Goal: Information Seeking & Learning: Learn about a topic

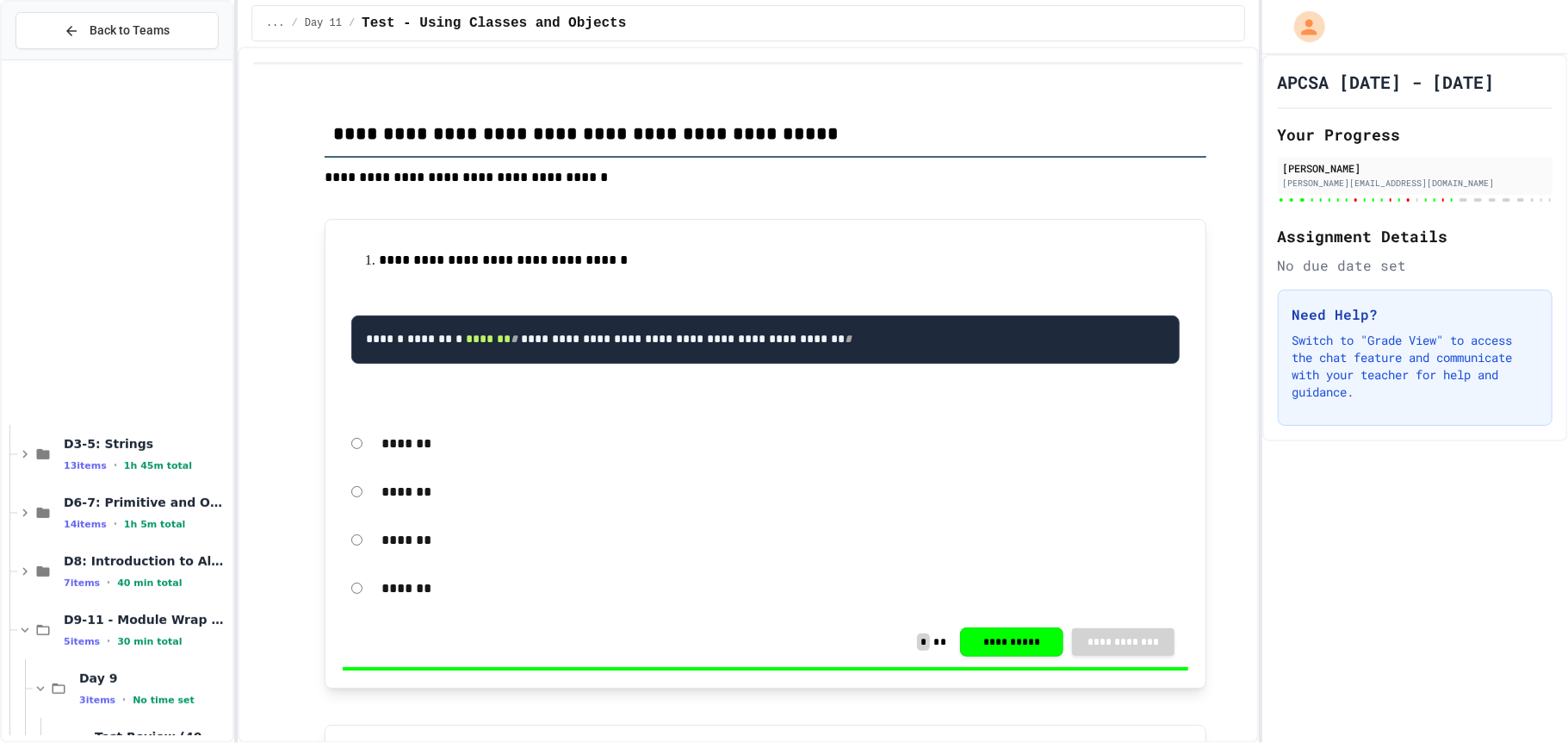
scroll to position [759, 0]
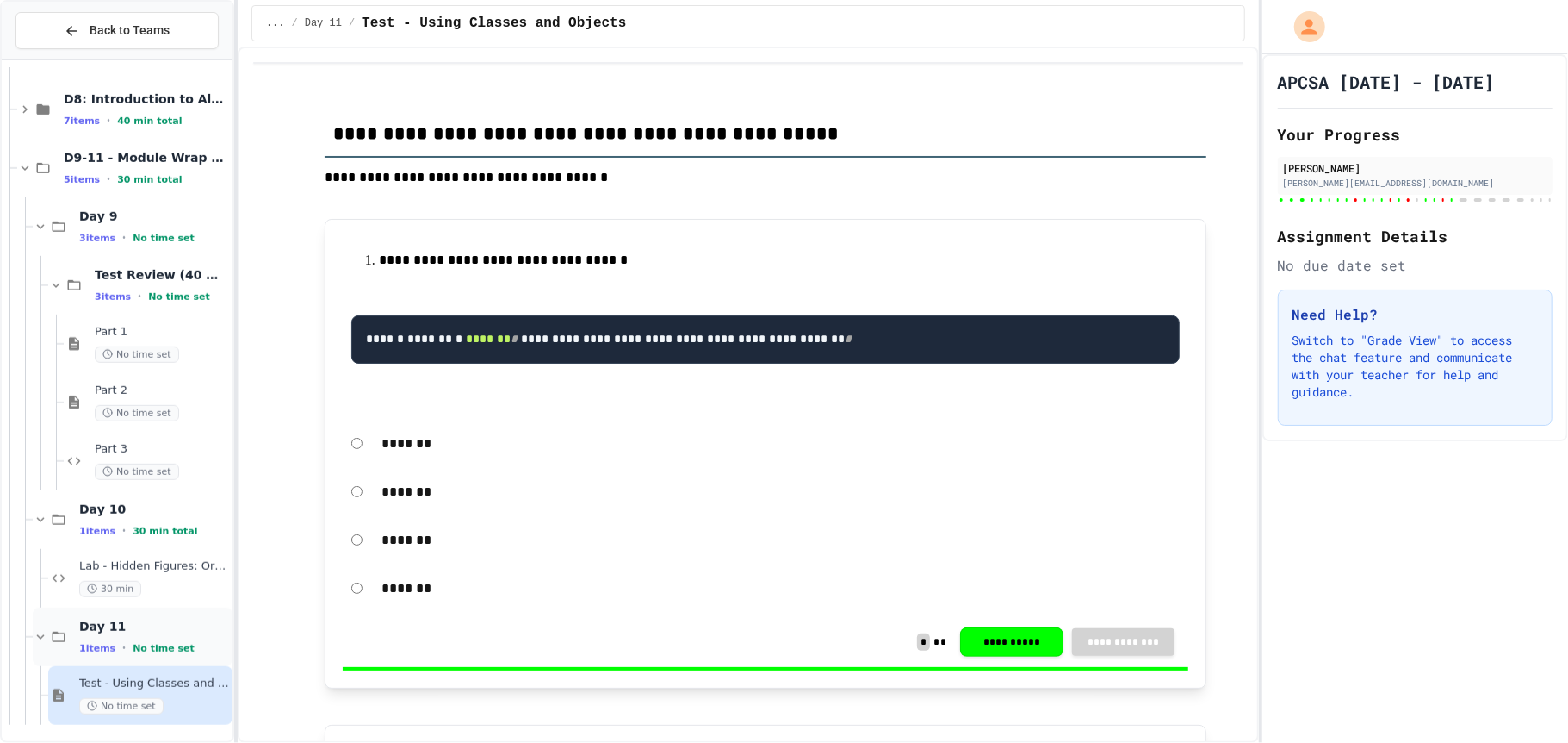
click at [53, 632] on icon at bounding box center [59, 637] width 13 height 10
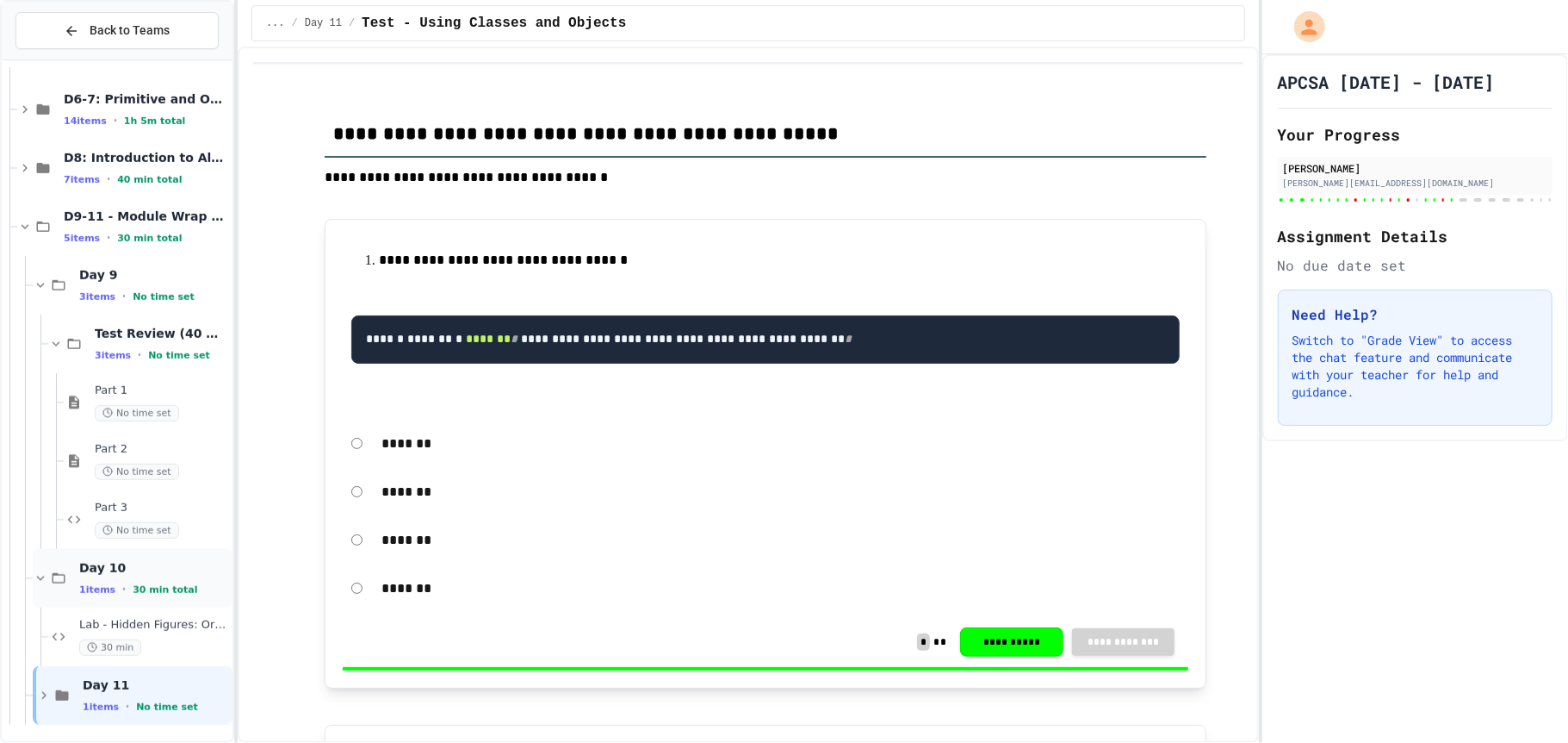
scroll to position [698, 0]
click at [37, 699] on icon at bounding box center [43, 698] width 15 height 15
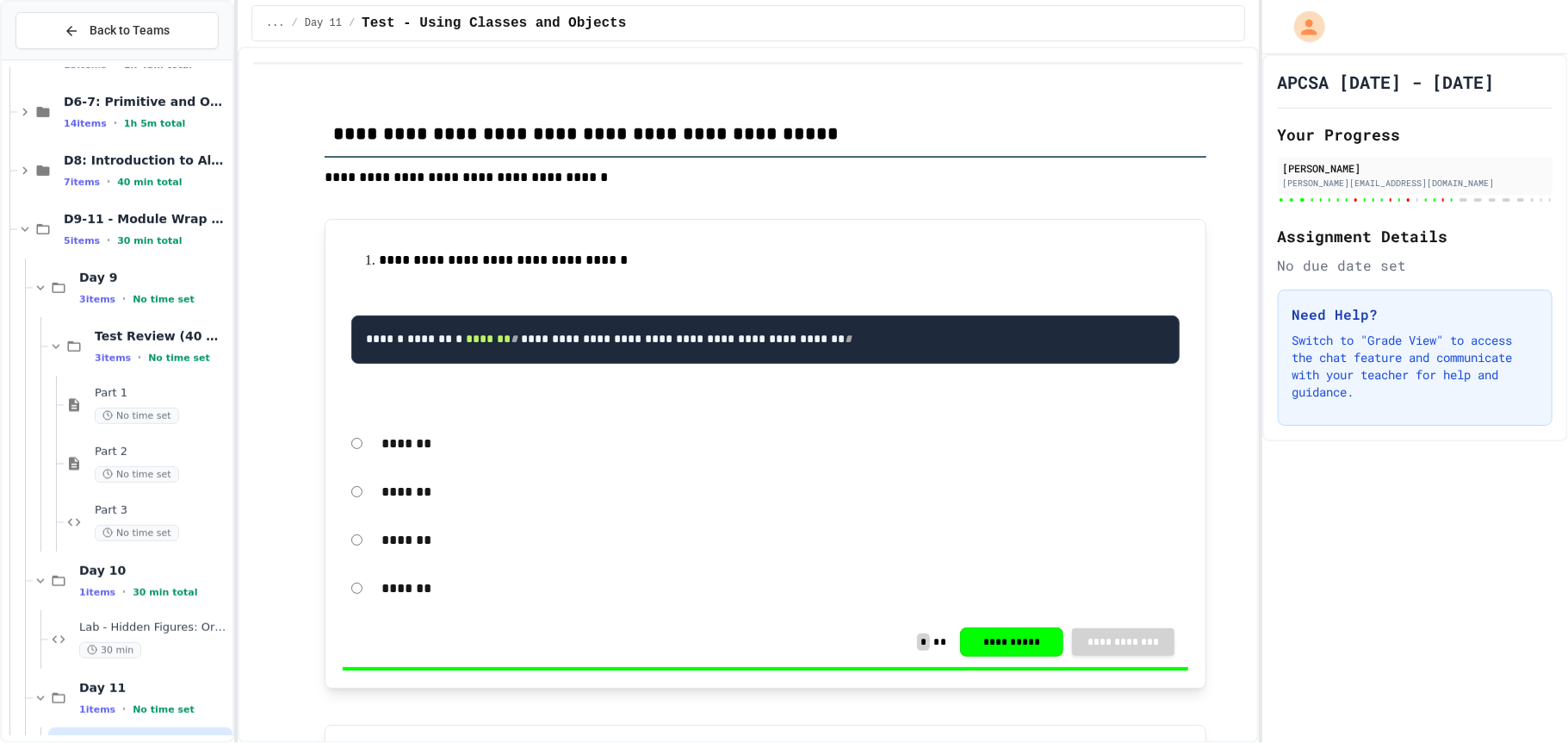
scroll to position [759, 0]
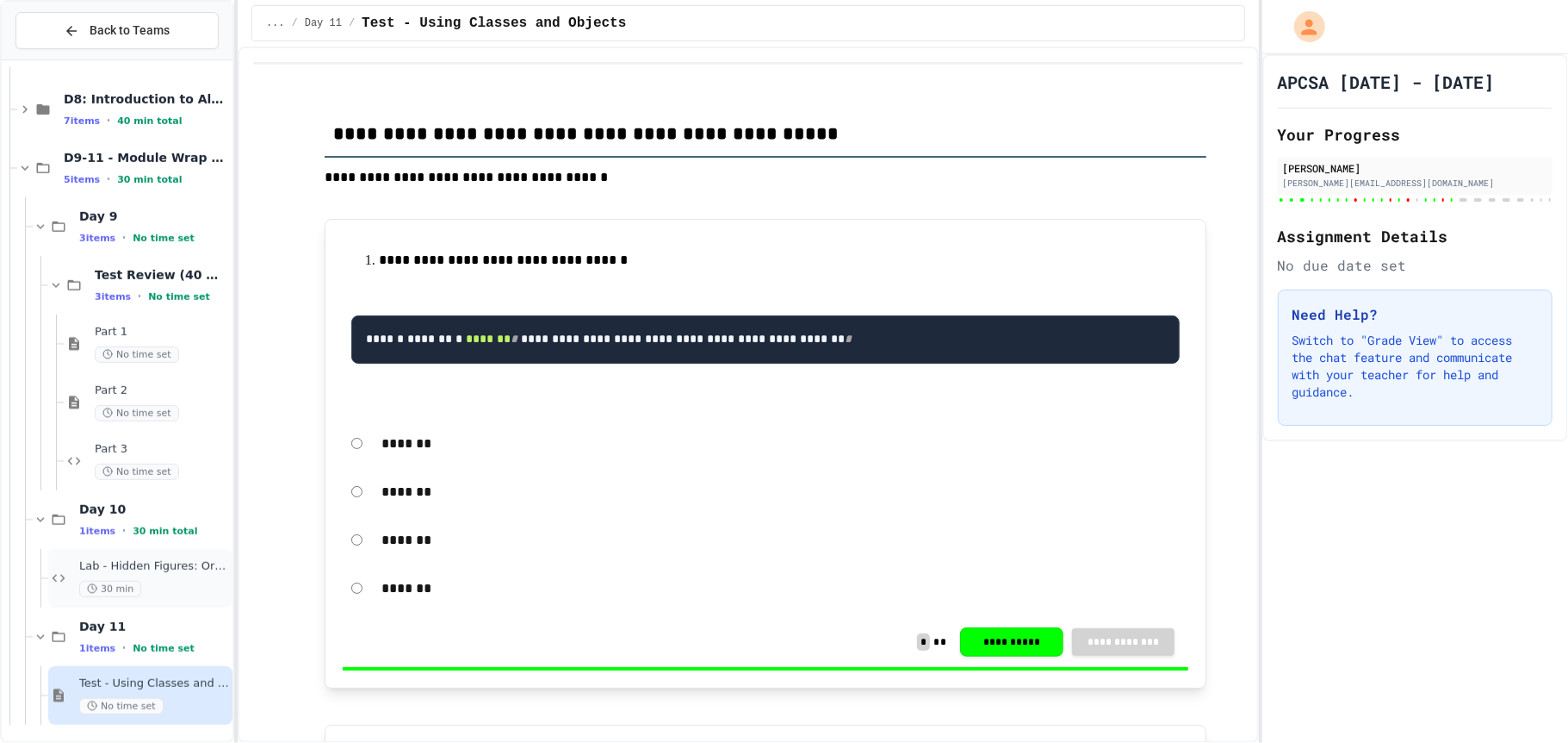
click at [71, 570] on div "Lab - Hidden Figures: Orbital Velocity Calculator 30 min" at bounding box center [140, 578] width 184 height 58
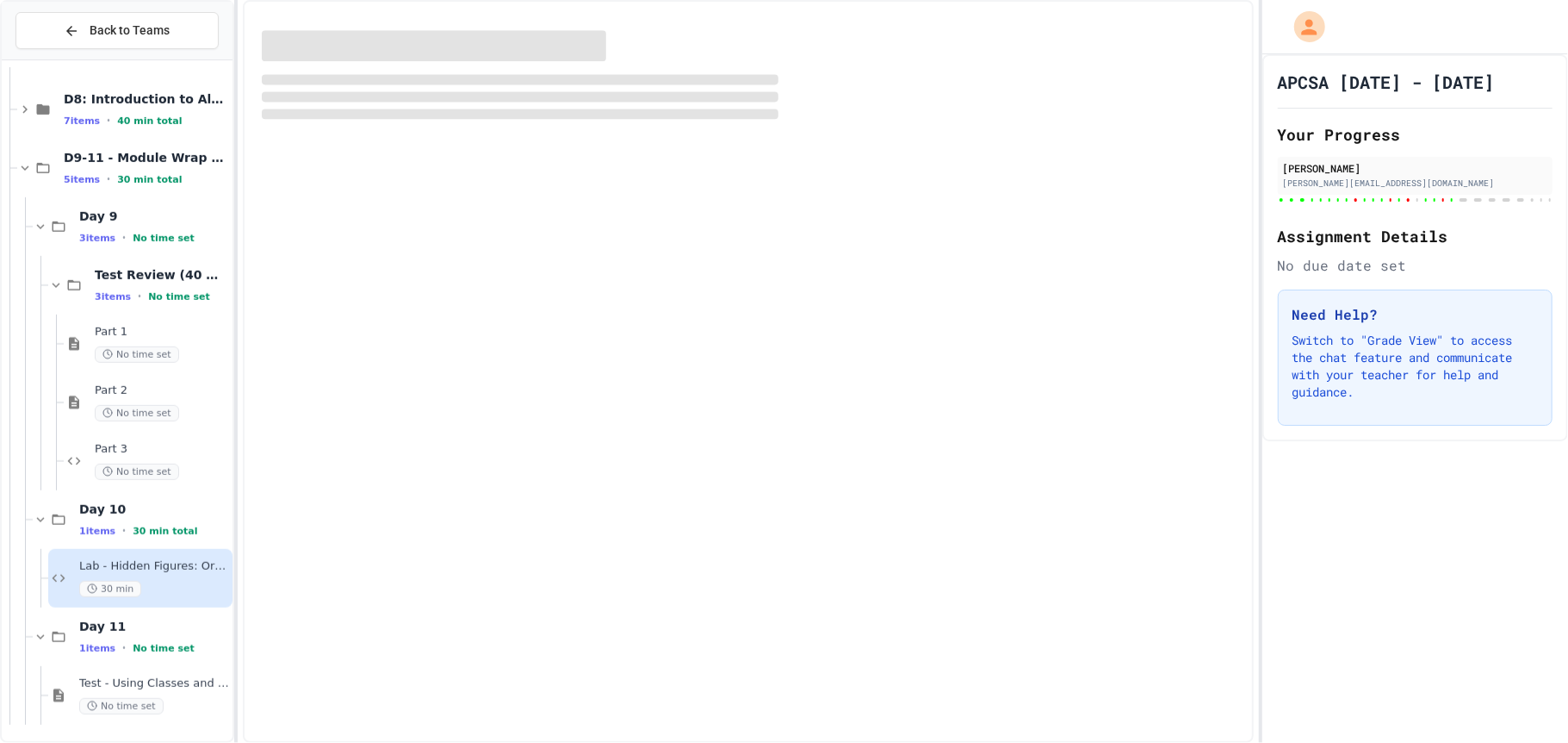
scroll to position [738, 0]
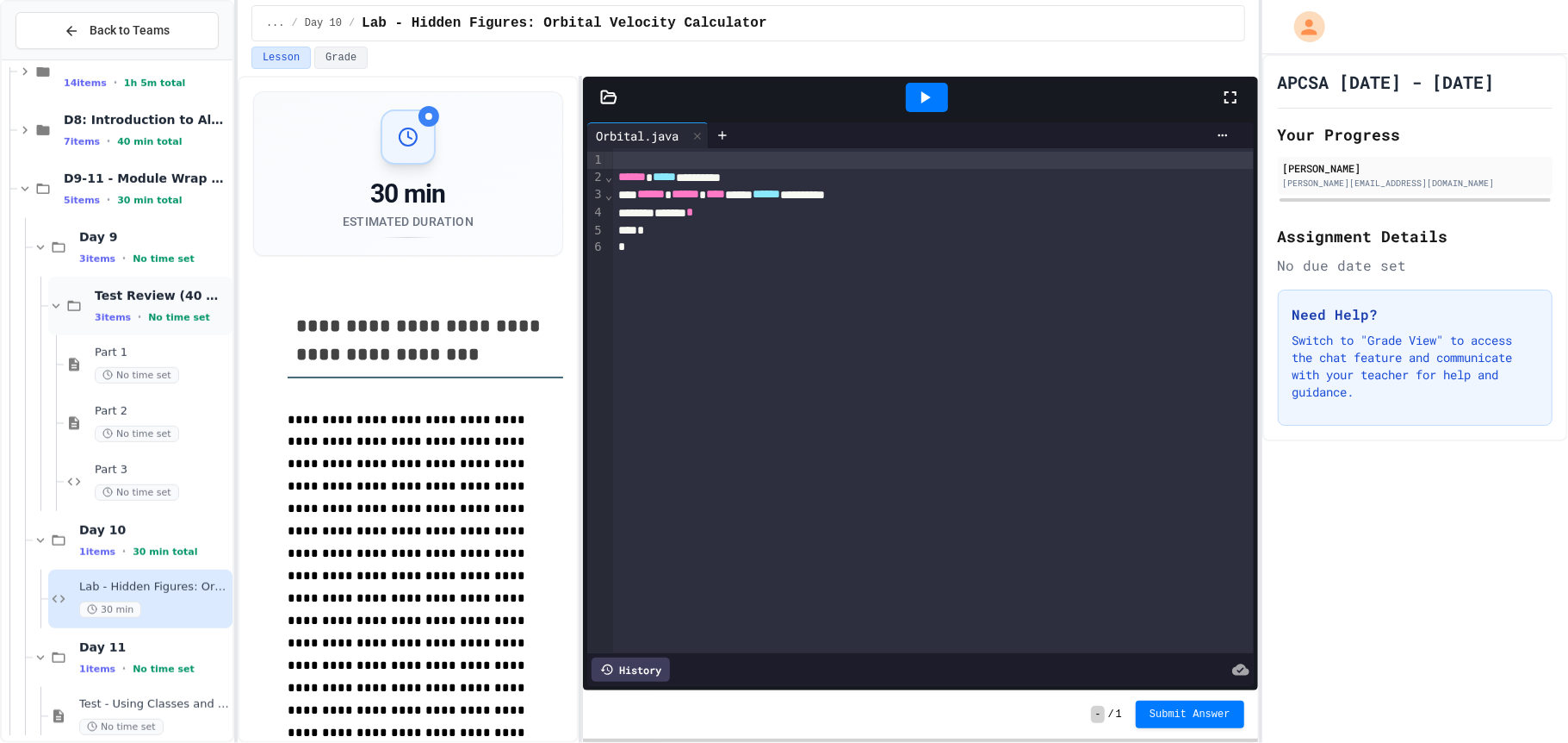
click at [154, 296] on span "Test Review (40 mins)" at bounding box center [162, 295] width 134 height 15
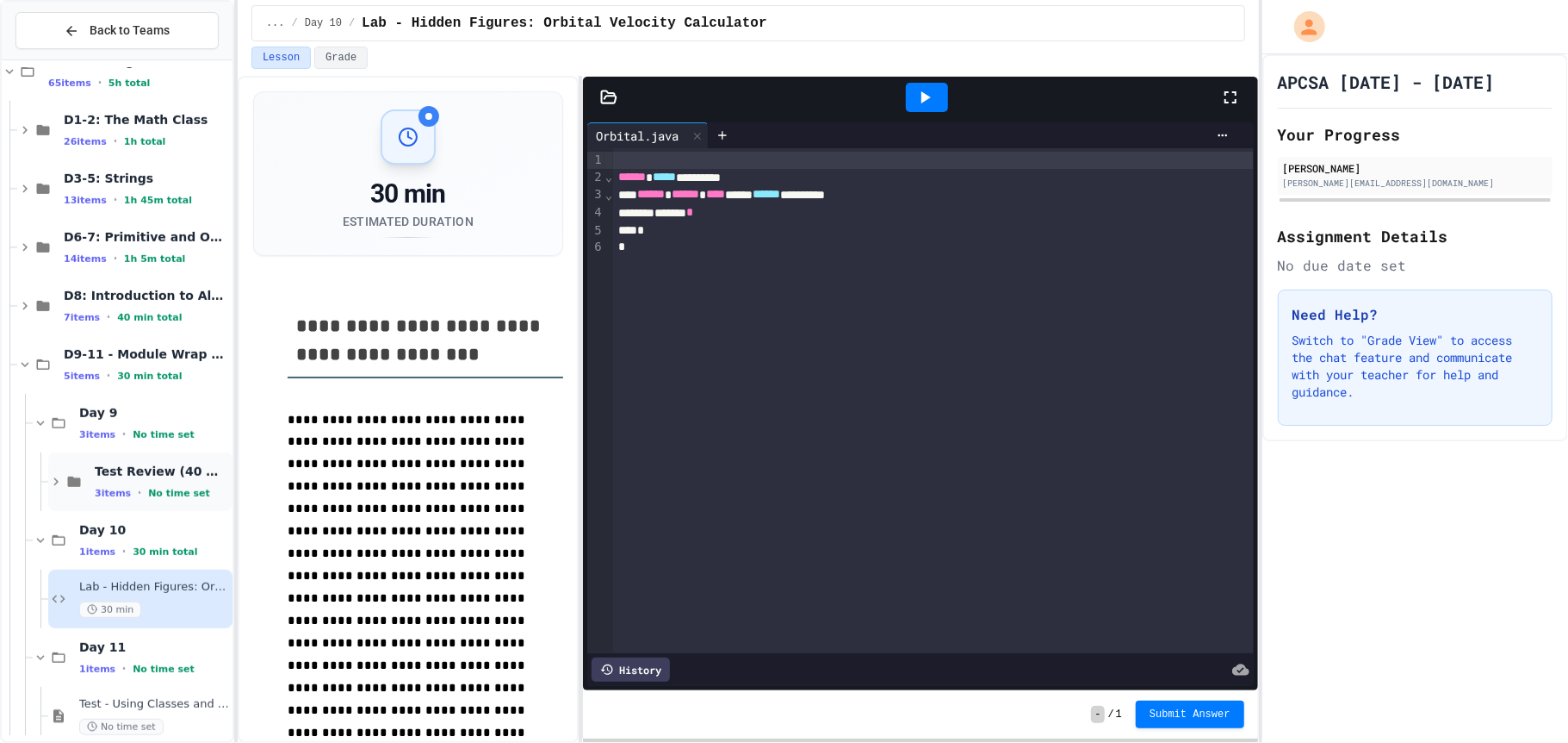
click at [117, 483] on div "Test Review (40 mins) 3 items • No time set" at bounding box center [162, 482] width 134 height 36
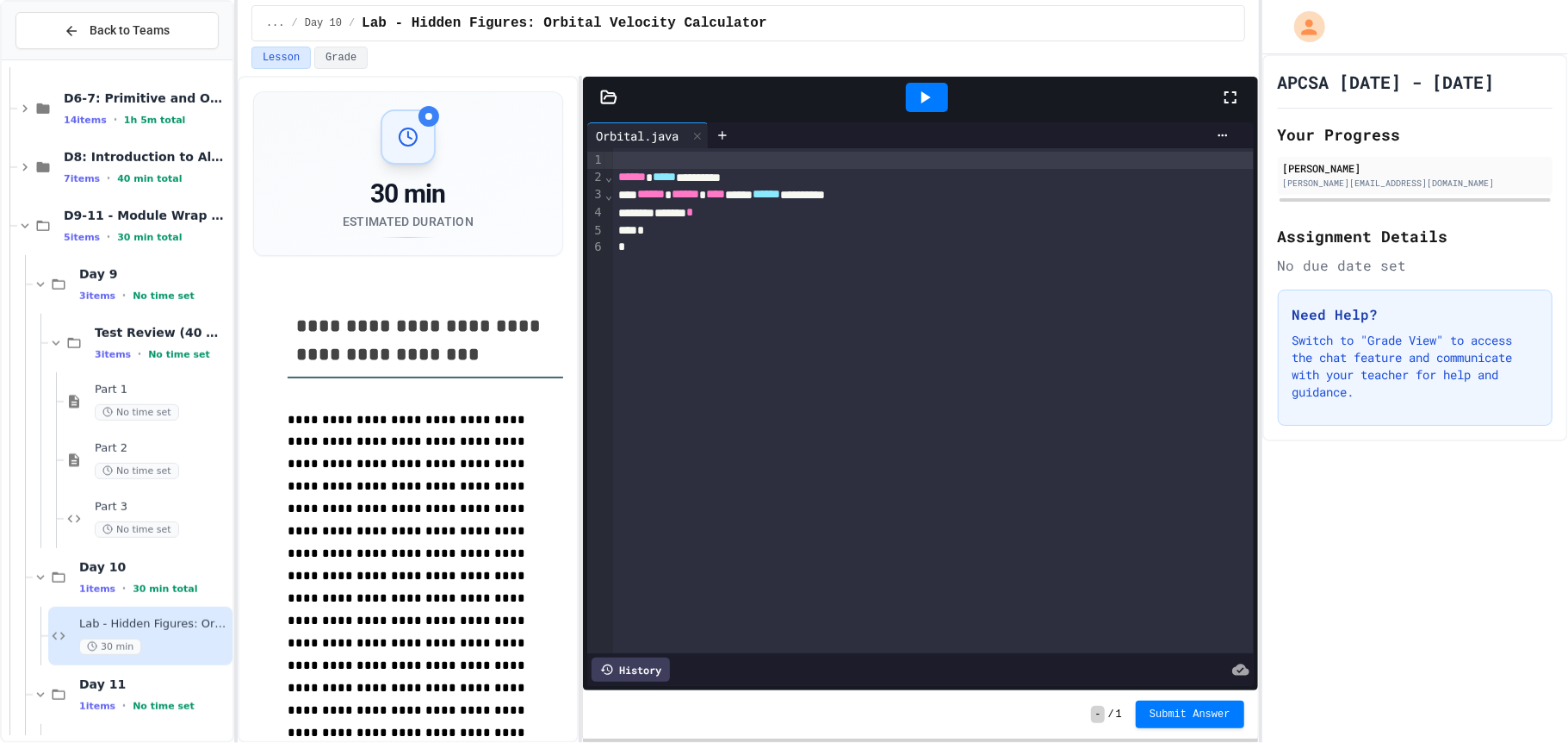
scroll to position [703, 0]
click at [117, 518] on div "Part 3 No time set" at bounding box center [162, 517] width 134 height 38
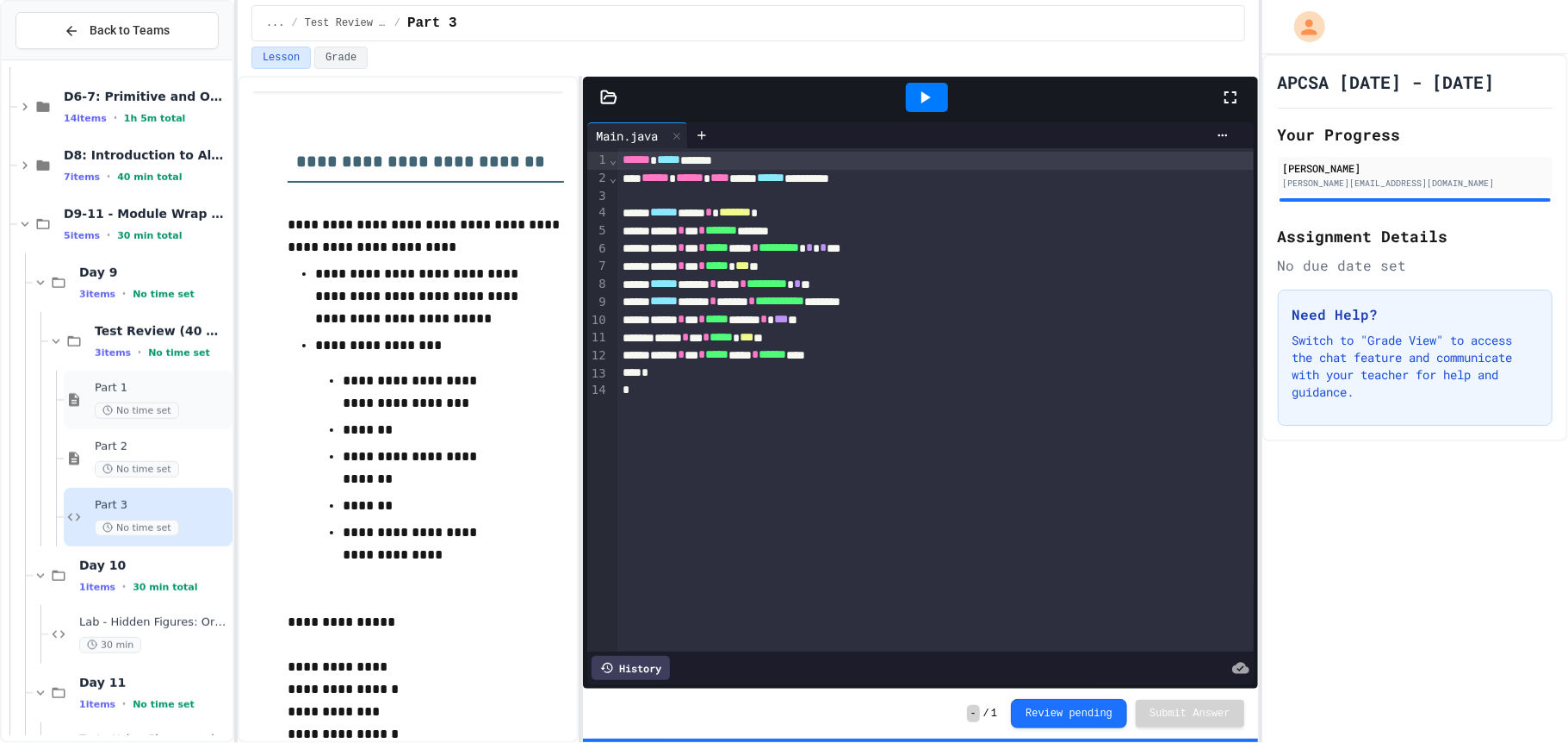
click at [135, 386] on span "Part 1" at bounding box center [162, 388] width 134 height 15
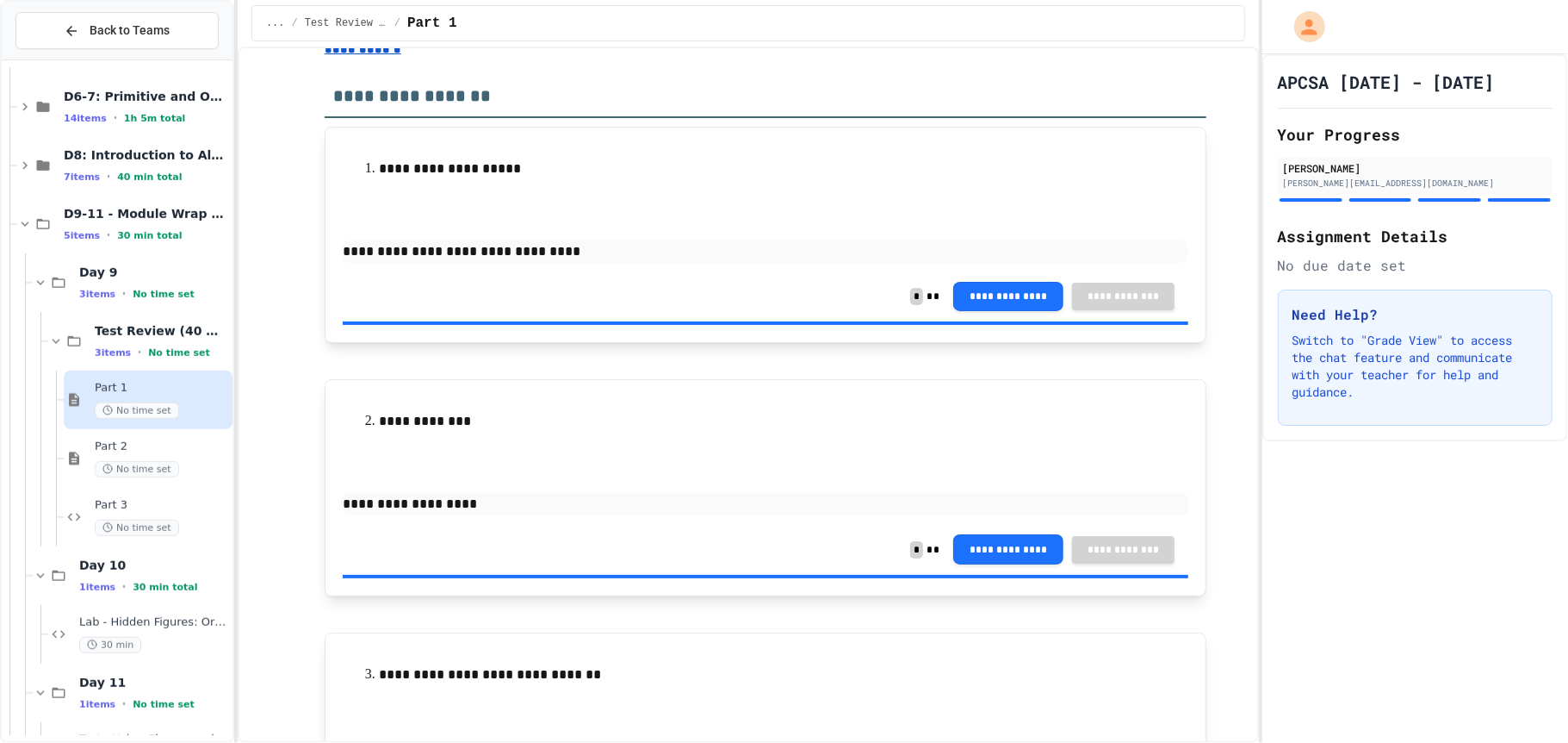
scroll to position [55, 0]
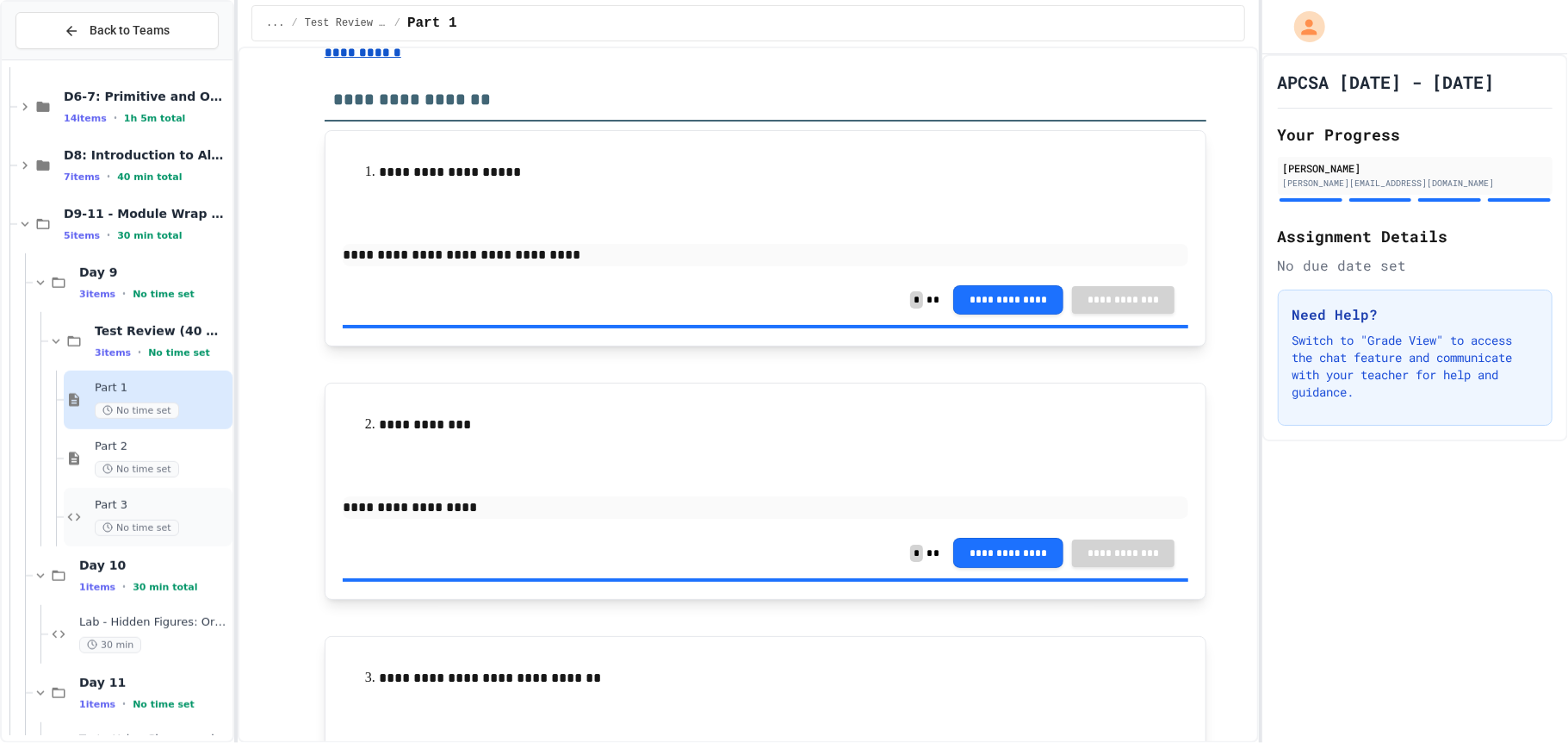
click at [156, 523] on span "No time set" at bounding box center [137, 527] width 85 height 16
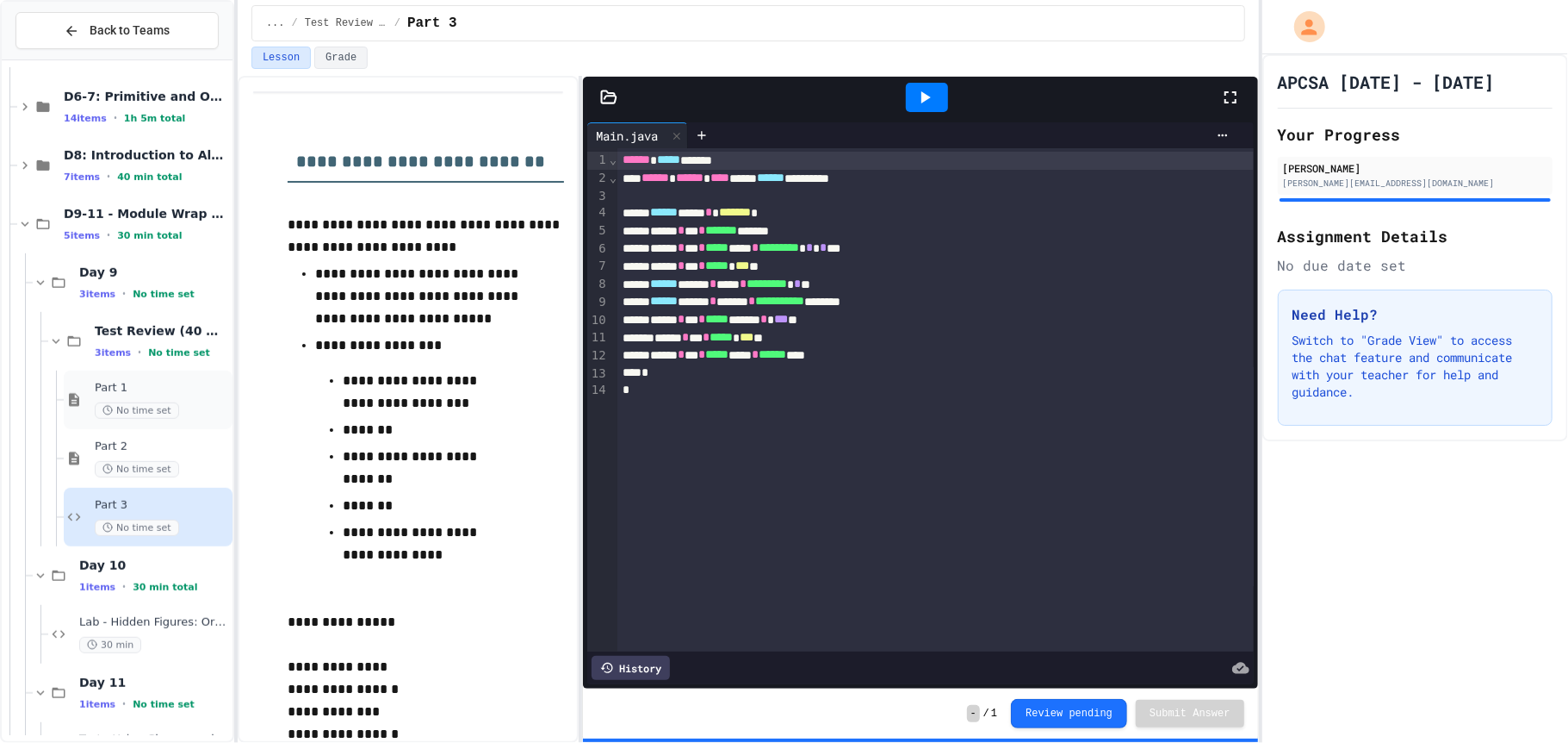
click at [122, 416] on span "No time set" at bounding box center [137, 410] width 85 height 16
